Goal: Task Accomplishment & Management: Use online tool/utility

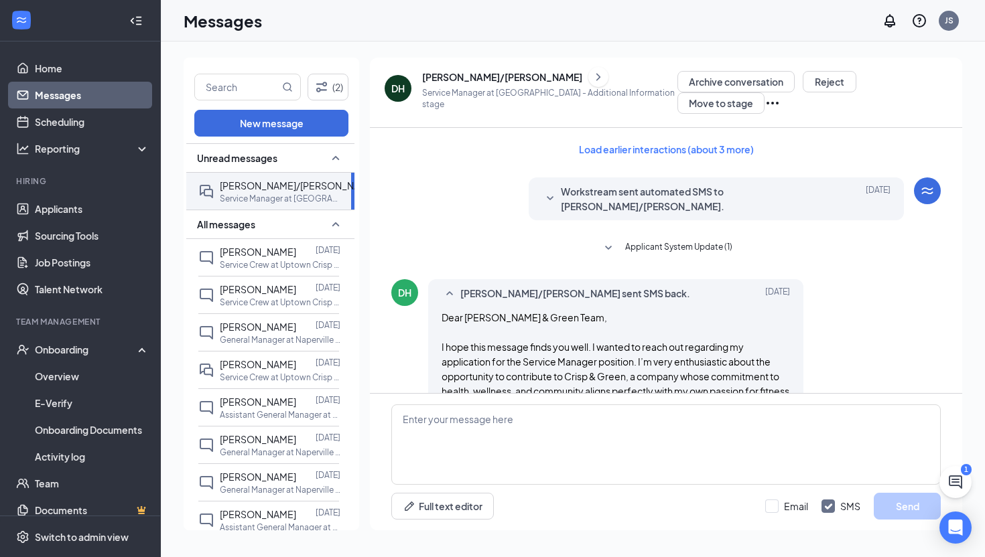
scroll to position [810, 0]
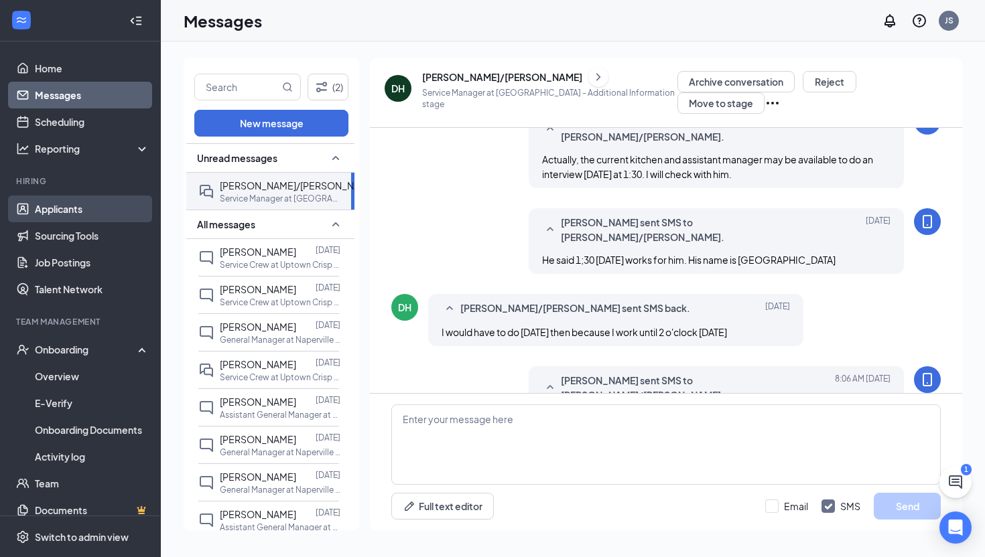
click at [113, 210] on link "Applicants" at bounding box center [92, 209] width 115 height 27
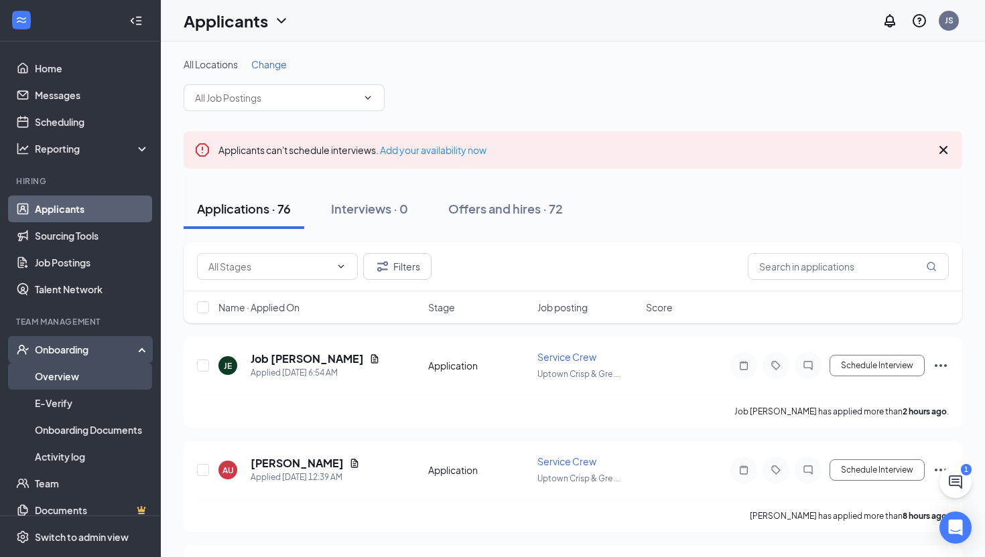
click at [102, 377] on link "Overview" at bounding box center [92, 376] width 115 height 27
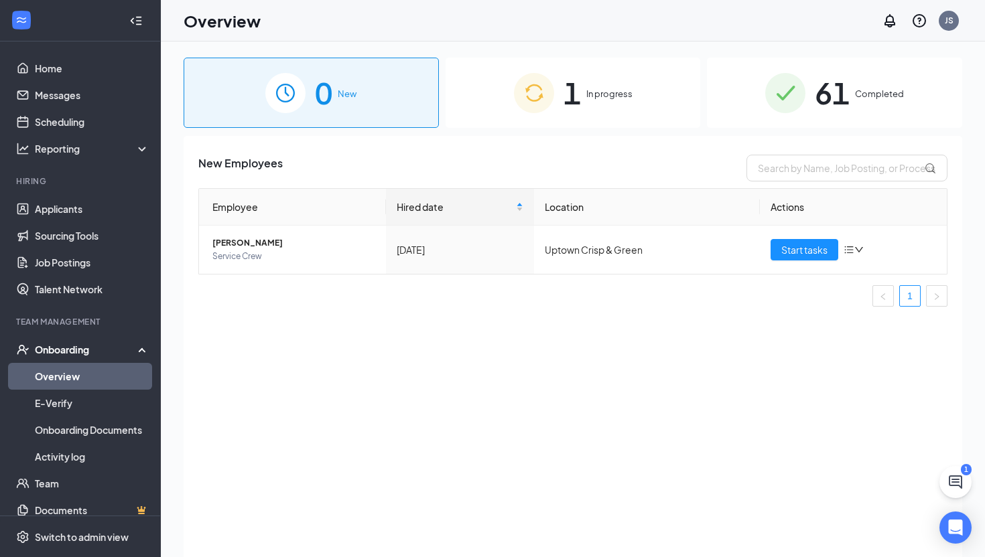
click at [568, 104] on span "1" at bounding box center [571, 93] width 17 height 46
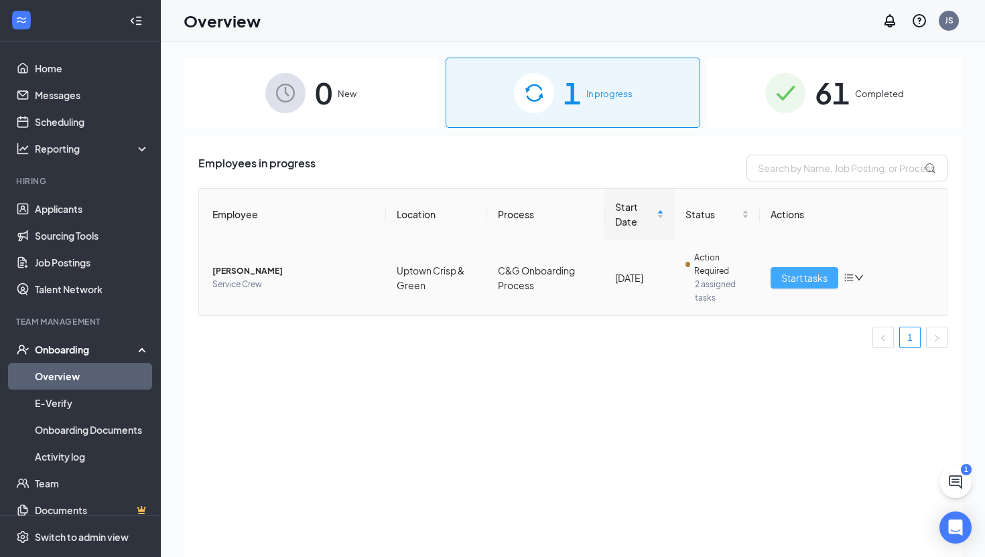
click at [811, 280] on span "Start tasks" at bounding box center [804, 278] width 46 height 15
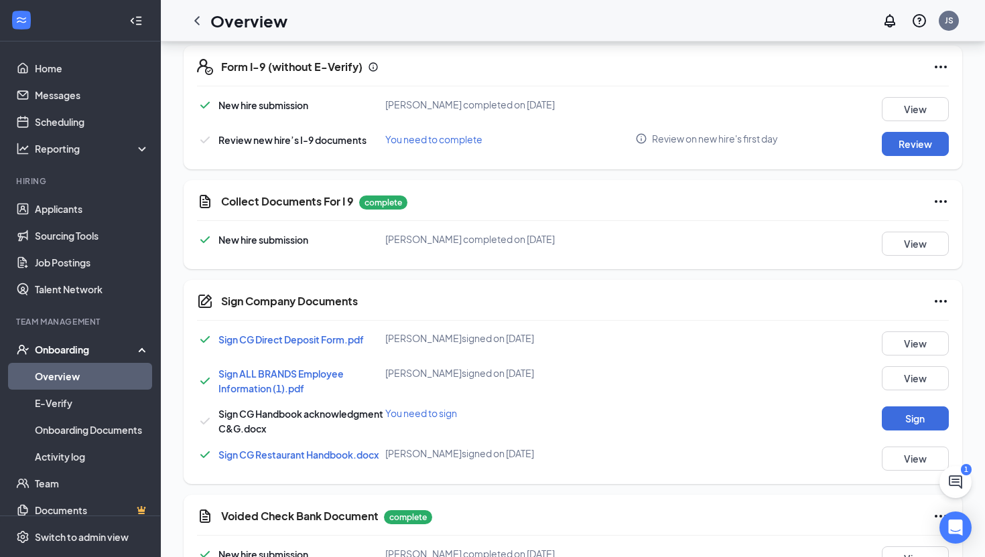
scroll to position [515, 0]
click at [925, 330] on div "Sign Company Documents Sign CG Direct Deposit Form.pdf [PERSON_NAME] signed on …" at bounding box center [573, 381] width 778 height 204
click at [925, 342] on button "View" at bounding box center [914, 343] width 67 height 24
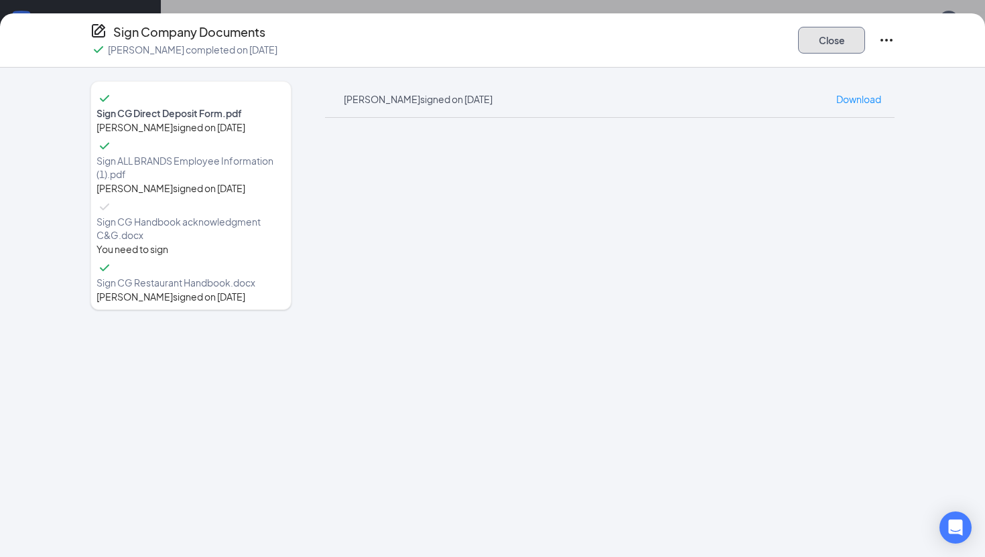
click at [849, 46] on button "Close" at bounding box center [831, 40] width 67 height 27
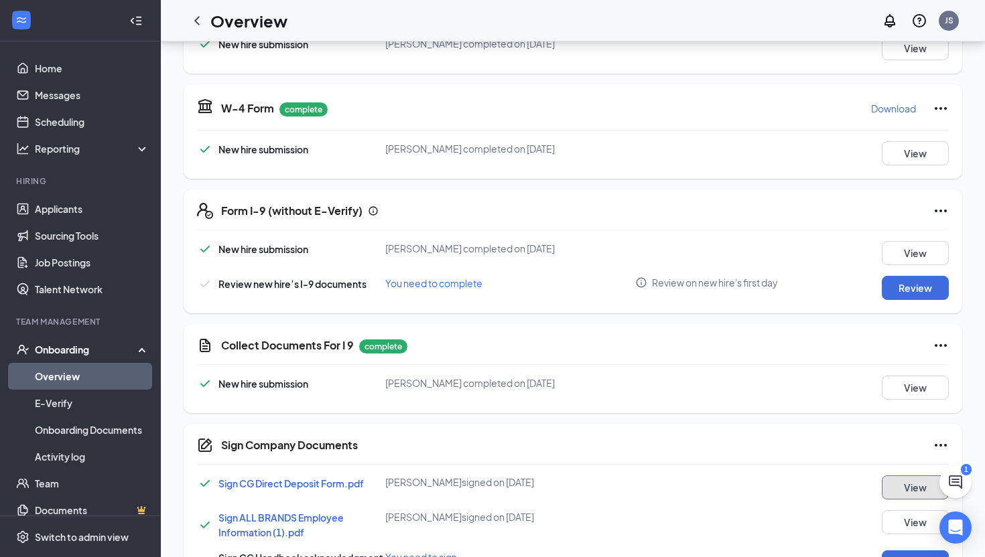
scroll to position [373, 0]
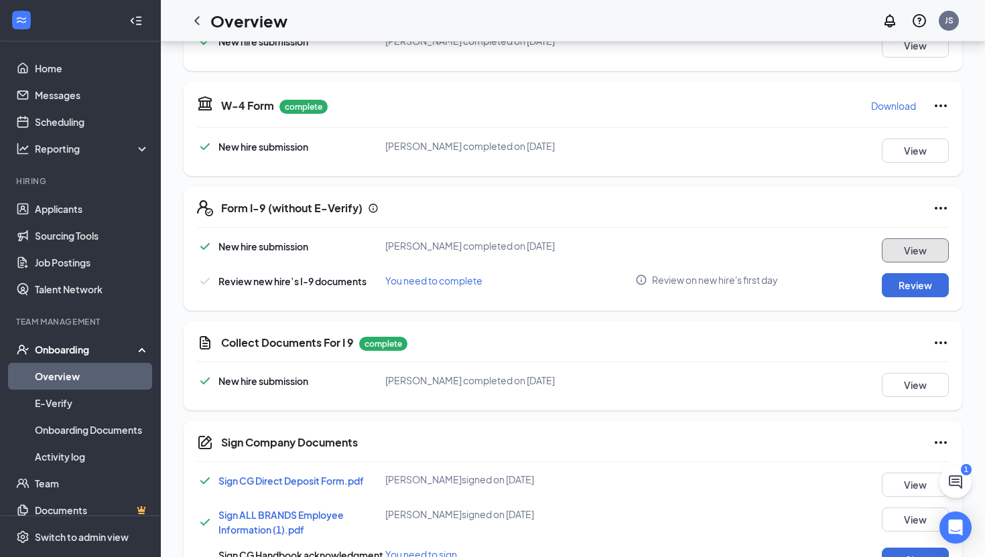
click at [930, 249] on button "View" at bounding box center [914, 250] width 67 height 24
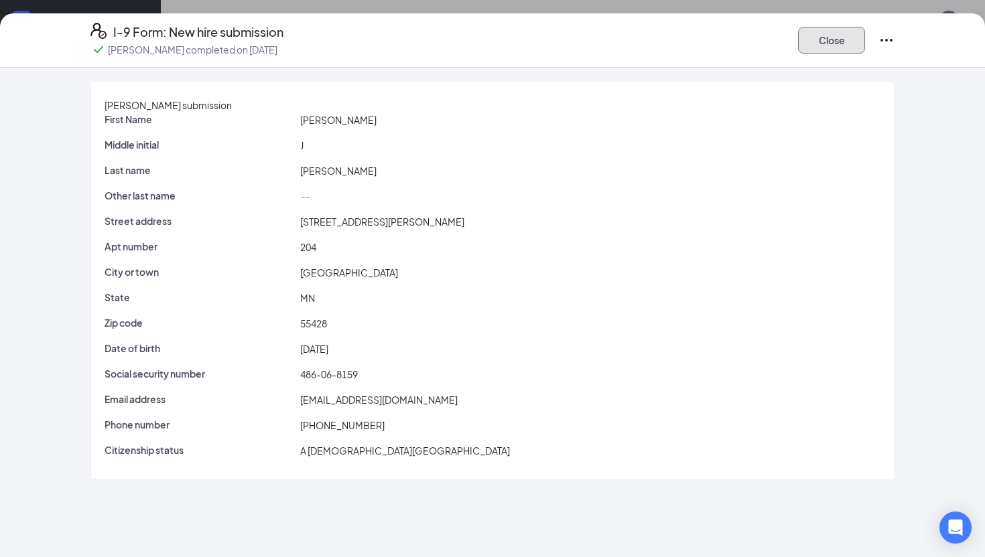
click at [843, 45] on button "Close" at bounding box center [831, 40] width 67 height 27
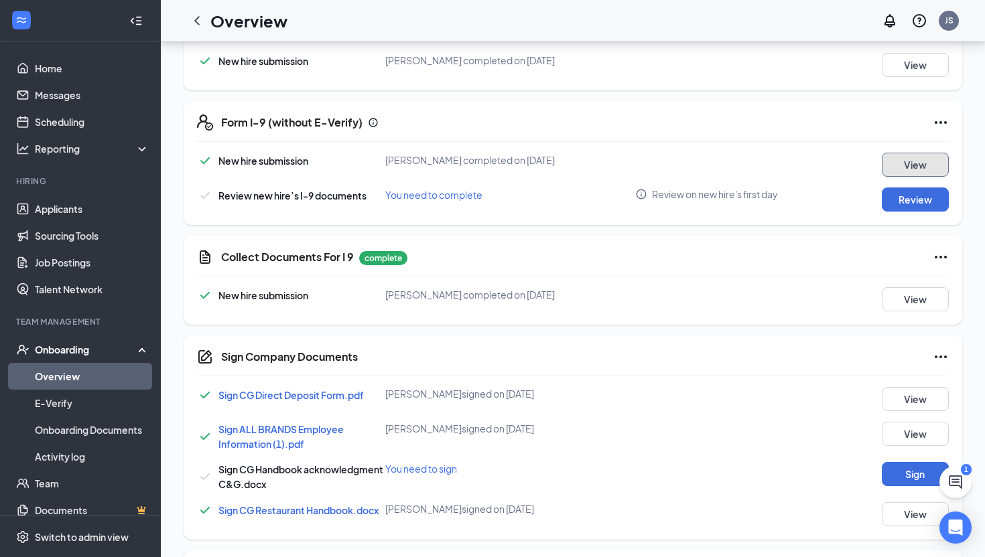
scroll to position [464, 0]
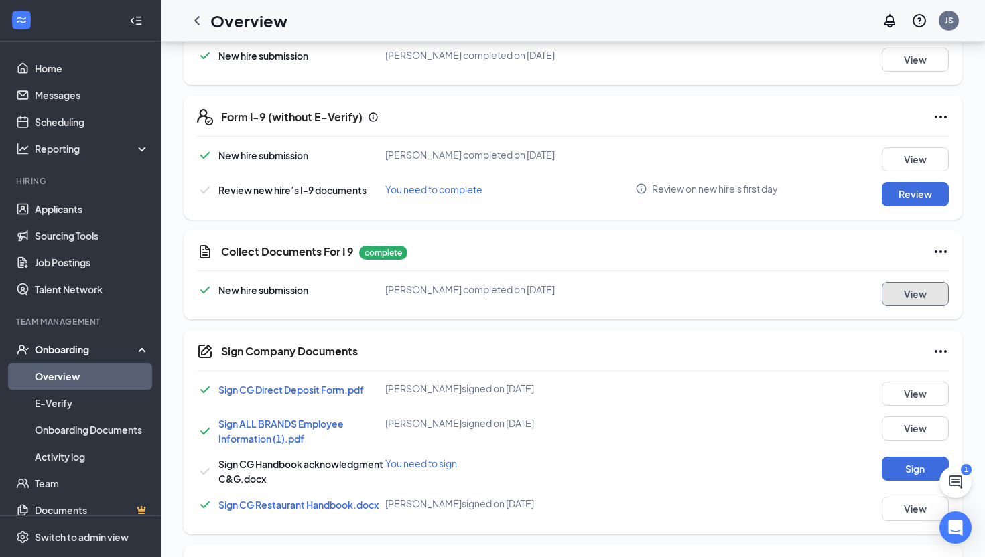
click at [893, 293] on button "View" at bounding box center [914, 294] width 67 height 24
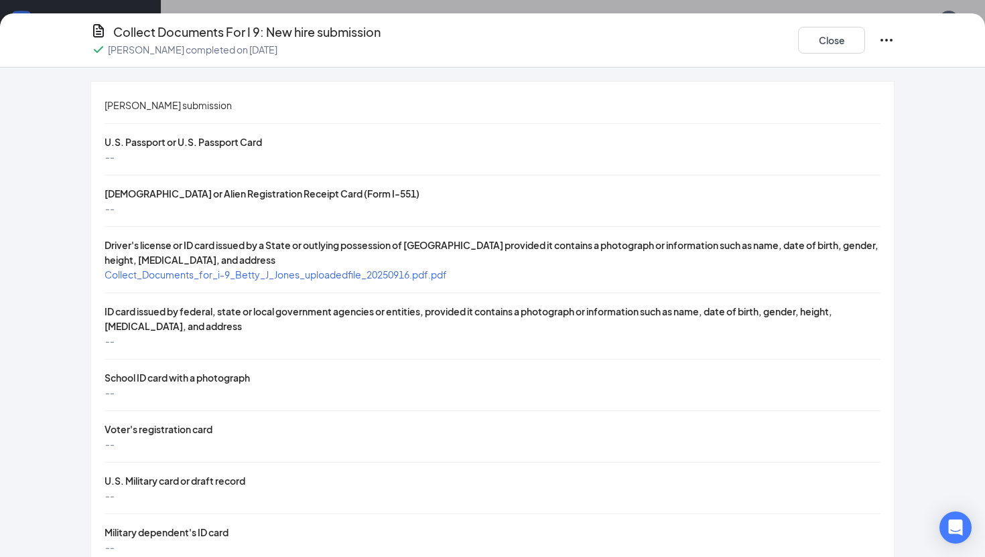
click at [429, 274] on span "Collect_Documents_for_i-9_Betty_J_Jones_uploadedfile_20250916.pdf.pdf" at bounding box center [275, 275] width 342 height 12
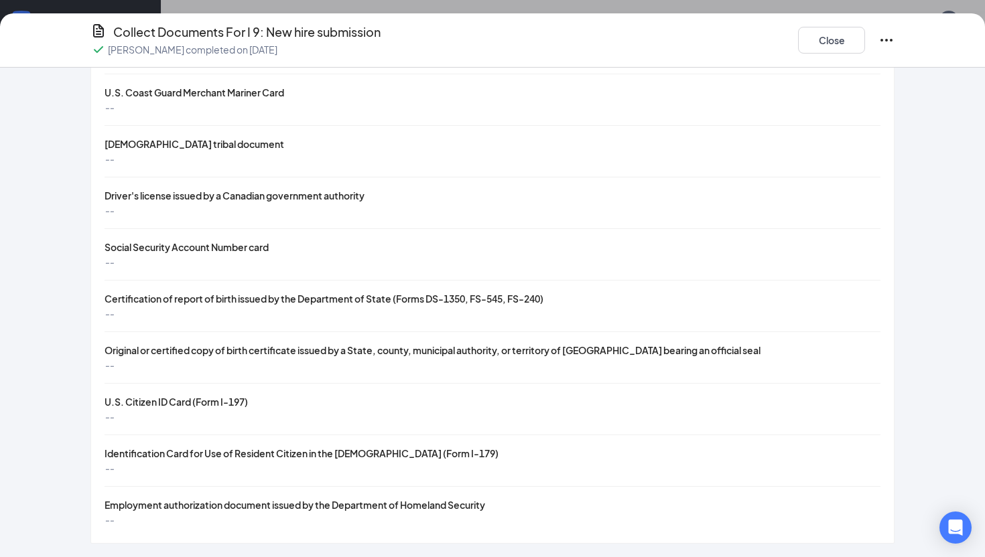
scroll to position [0, 0]
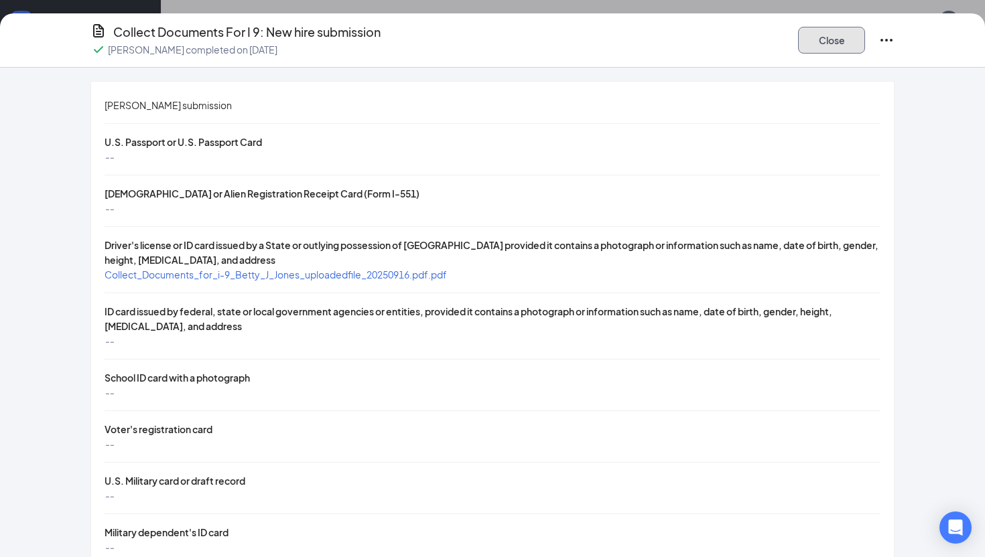
click at [840, 38] on button "Close" at bounding box center [831, 40] width 67 height 27
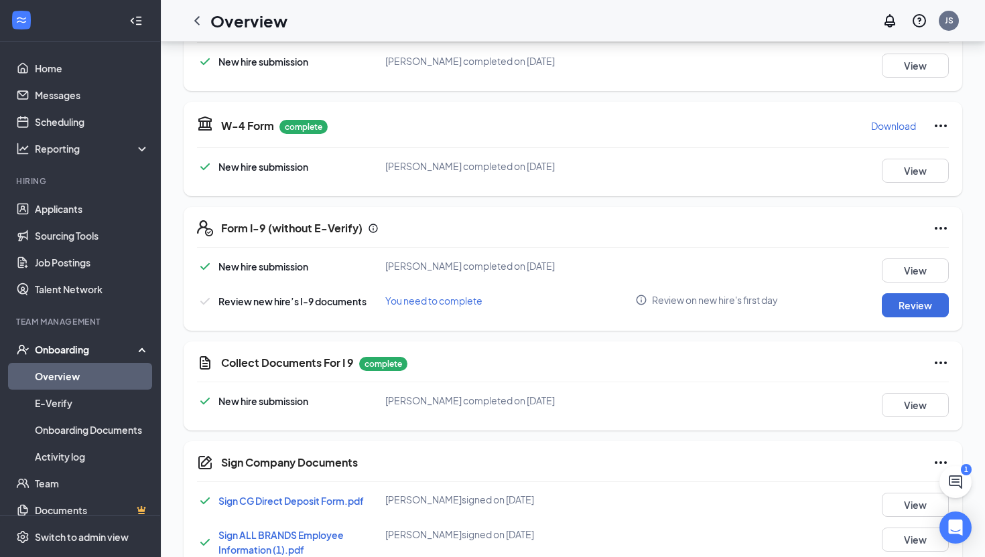
click at [950, 358] on div "Collect Documents For I 9 complete New hire submission [PERSON_NAME] completed …" at bounding box center [573, 386] width 778 height 89
click at [940, 363] on icon "Ellipses" at bounding box center [940, 363] width 12 height 3
click at [922, 388] on span "Restart" at bounding box center [914, 390] width 32 height 13
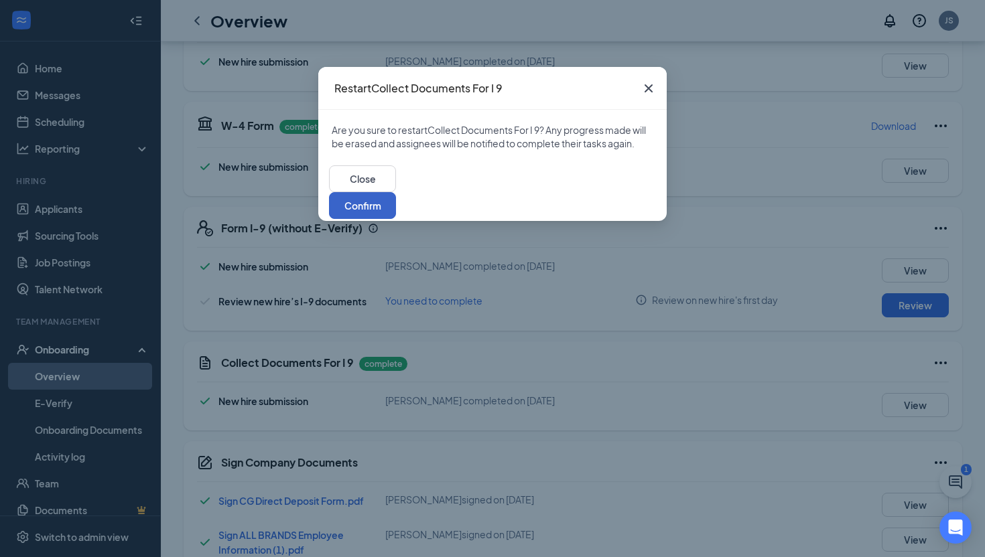
click at [396, 196] on button "Confirm" at bounding box center [362, 205] width 67 height 27
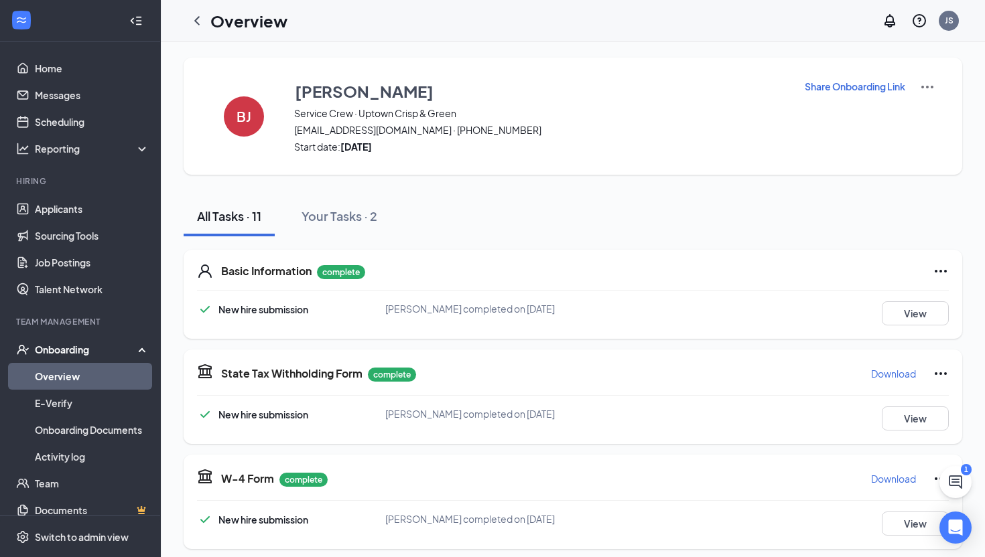
click at [862, 86] on p "Share Onboarding Link" at bounding box center [854, 86] width 100 height 13
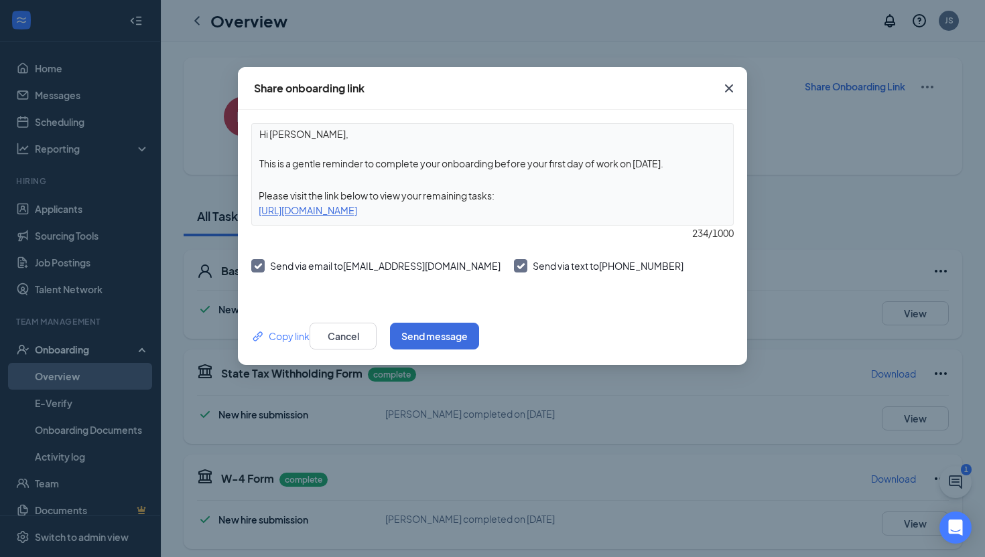
drag, startPoint x: 701, startPoint y: 163, endPoint x: 250, endPoint y: 163, distance: 451.4
click at [250, 163] on div "Hi [PERSON_NAME], This is a gentle reminder to complete your onboarding before …" at bounding box center [492, 209] width 509 height 198
click at [503, 163] on textarea "Hi [PERSON_NAME], Please upload the photo ID again as well as a social securty …" at bounding box center [492, 149] width 481 height 50
type textarea "Hi [PERSON_NAME], Please upload the photo ID again as well as a social security…"
click at [479, 342] on button "Send message" at bounding box center [434, 336] width 89 height 27
